Goal: Task Accomplishment & Management: Manage account settings

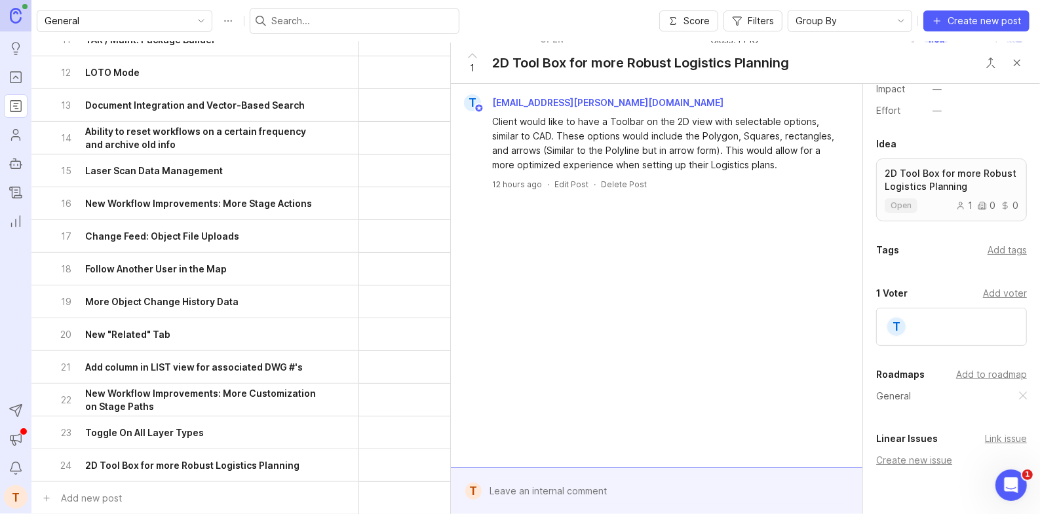
scroll to position [187, 0]
click at [984, 374] on div "Add to roadmap" at bounding box center [991, 371] width 71 height 14
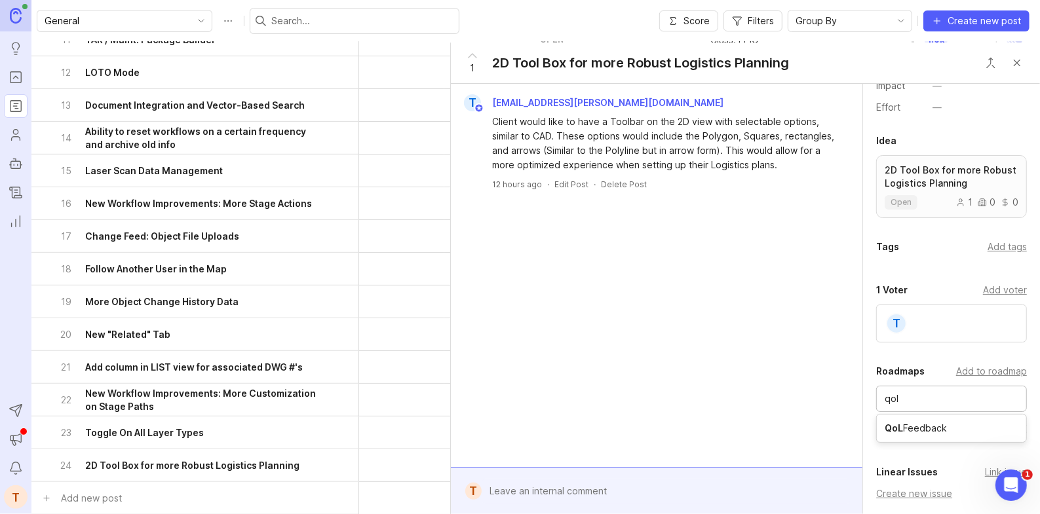
type input "qol"
click at [966, 393] on input "text" at bounding box center [952, 399] width 134 height 14
type input "lead"
click at [743, 482] on div at bounding box center [666, 491] width 369 height 25
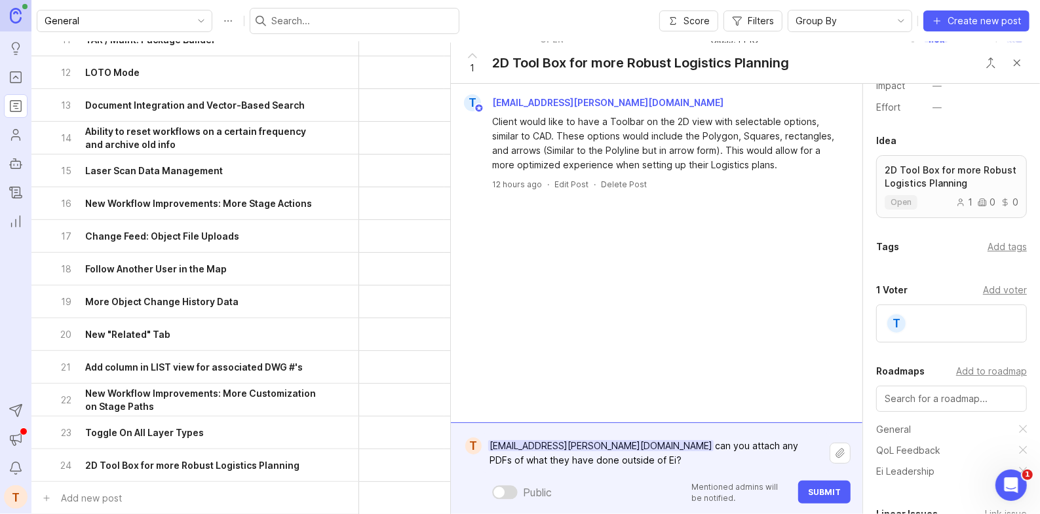
type textarea "[EMAIL_ADDRESS][PERSON_NAME][DOMAIN_NAME] can you attach any PDFs of what they …"
click at [844, 495] on button "Submit" at bounding box center [824, 492] width 52 height 23
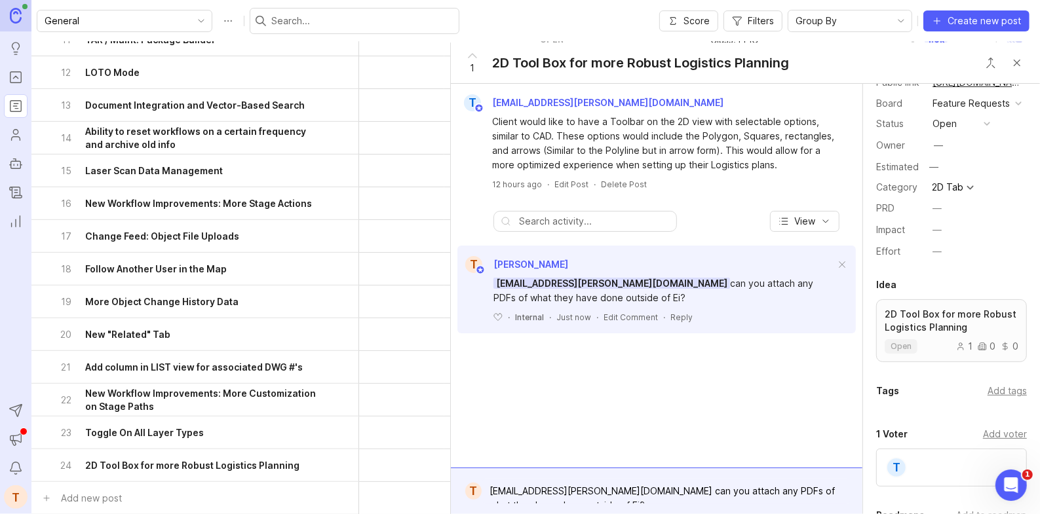
scroll to position [0, 0]
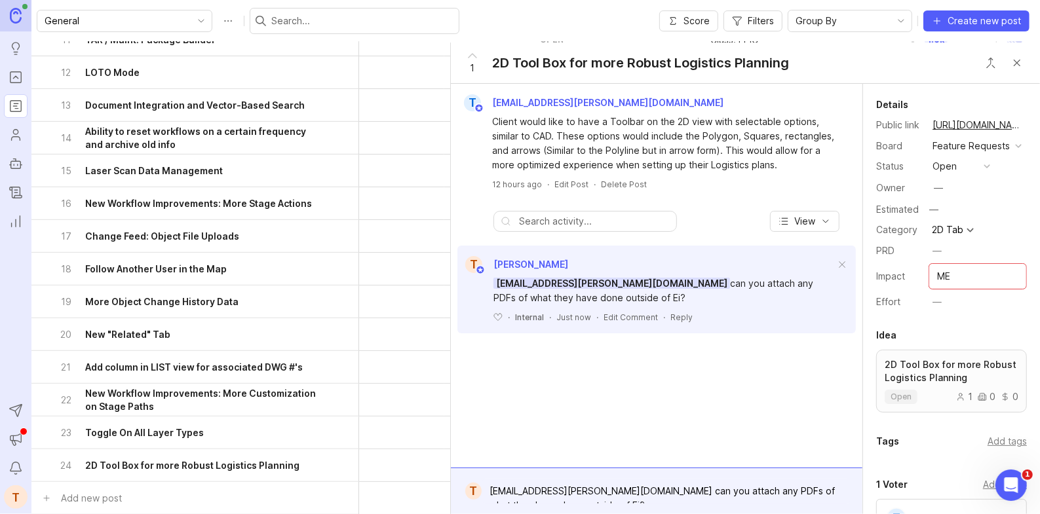
type input "M"
type input "Low/Med"
click at [912, 319] on div "Details Public link [URL][DOMAIN_NAME] Board Feature Requests Status open Owner…" at bounding box center [951, 470] width 177 height 772
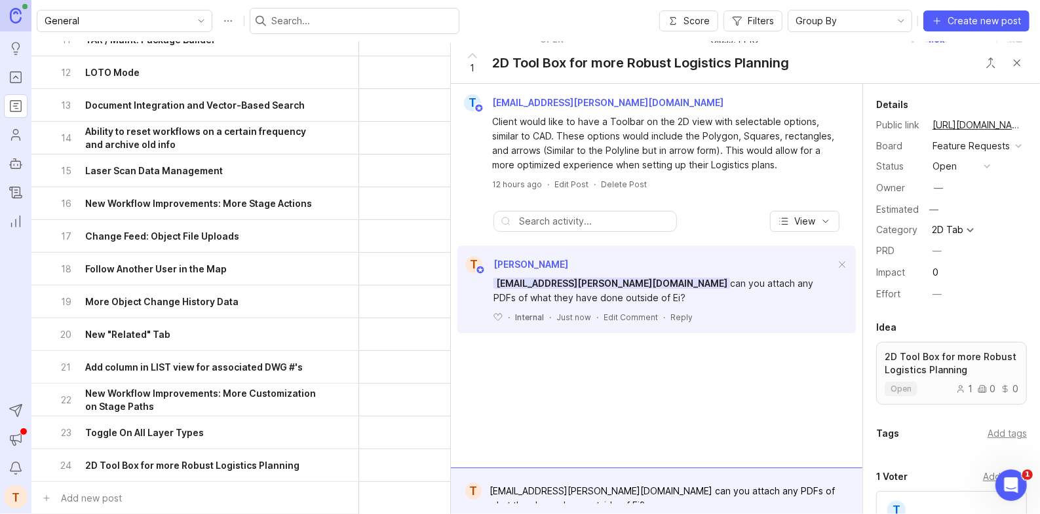
click at [1017, 61] on button "Close button" at bounding box center [1017, 63] width 26 height 26
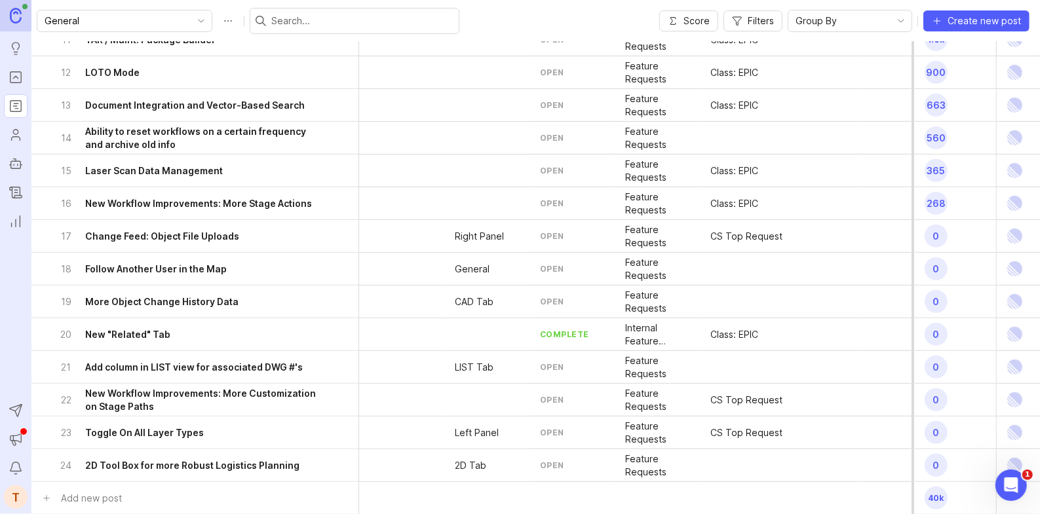
scroll to position [379, 0]
